Goal: Information Seeking & Learning: Find specific fact

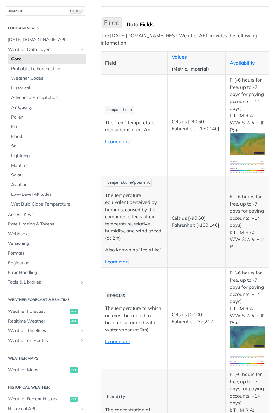
scroll to position [63, 0]
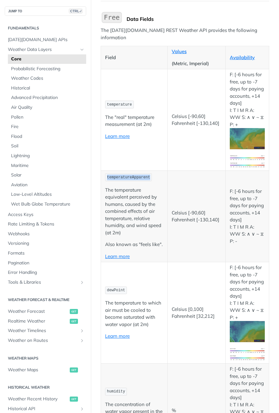
drag, startPoint x: 146, startPoint y: 167, endPoint x: 103, endPoint y: 167, distance: 42.6
click at [103, 171] on td "temperatureApparent The temperature equivalent perceived by humans, caused by t…" at bounding box center [134, 216] width 67 height 91
drag, startPoint x: 103, startPoint y: 167, endPoint x: 175, endPoint y: 81, distance: 112.1
click at [175, 81] on td "Celsius [-90,60] Fahrenheit [-130,140]" at bounding box center [197, 119] width 58 height 101
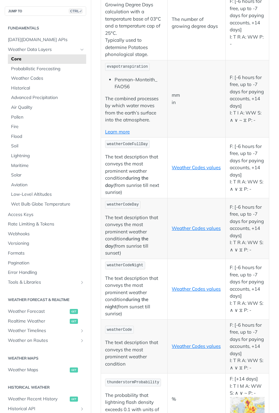
scroll to position [3633, 0]
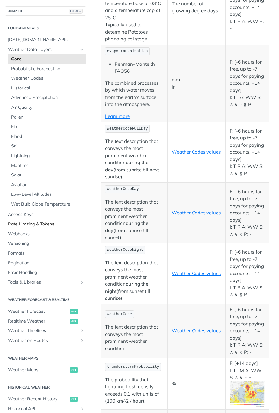
click at [22, 223] on span "Rate Limiting & Tokens" at bounding box center [46, 224] width 77 height 6
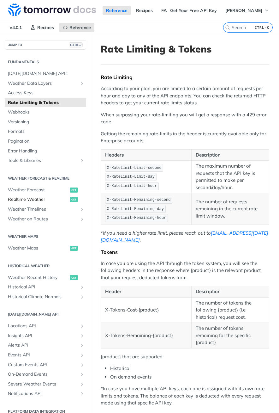
click at [24, 198] on span "Realtime Weather" at bounding box center [38, 199] width 60 height 6
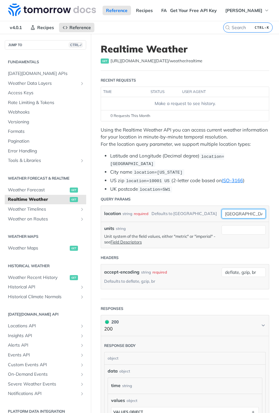
drag, startPoint x: 244, startPoint y: 211, endPoint x: 210, endPoint y: 211, distance: 33.8
click at [210, 211] on div "location string required Defaults to [GEOGRAPHIC_DATA] [GEOGRAPHIC_DATA] requir…" at bounding box center [185, 214] width 168 height 16
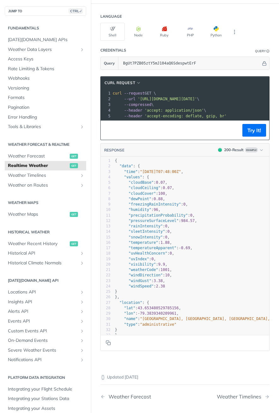
scroll to position [537, 0]
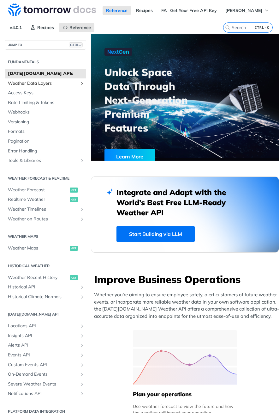
click at [42, 82] on span "Weather Data Layers" at bounding box center [43, 83] width 70 height 6
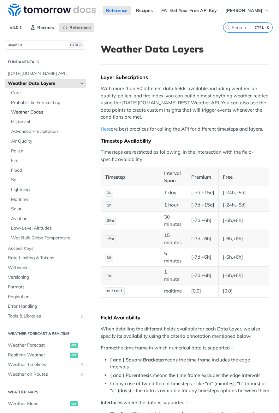
click at [35, 112] on span "Weather Codes" at bounding box center [48, 112] width 74 height 6
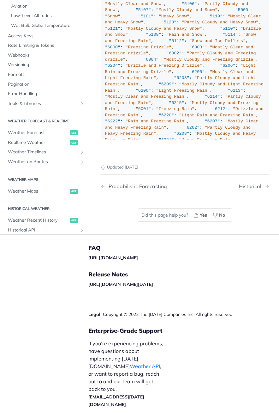
scroll to position [5054, 0]
drag, startPoint x: 106, startPoint y: 116, endPoint x: 197, endPoint y: 270, distance: 179.0
click at [197, 270] on div ""weatherCode" : { "0" : "Unknown" , "1000" : "Clear, Sunny" , "1100" : "Mostly …" at bounding box center [185, 411] width 160 height 1279
drag, startPoint x: 197, startPoint y: 270, endPoint x: 150, endPoint y: 189, distance: 93.7
copy div ""weatherCode" : { "0" : "Unknown" , "1000" : "Clear, Sunny" , "1100" : "Mostly …"
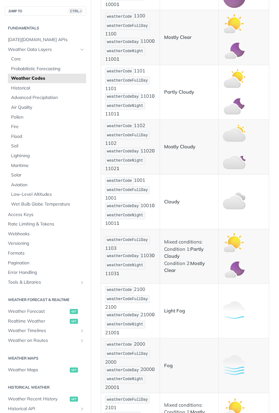
scroll to position [284, 0]
